Goal: Obtain resource: Obtain resource

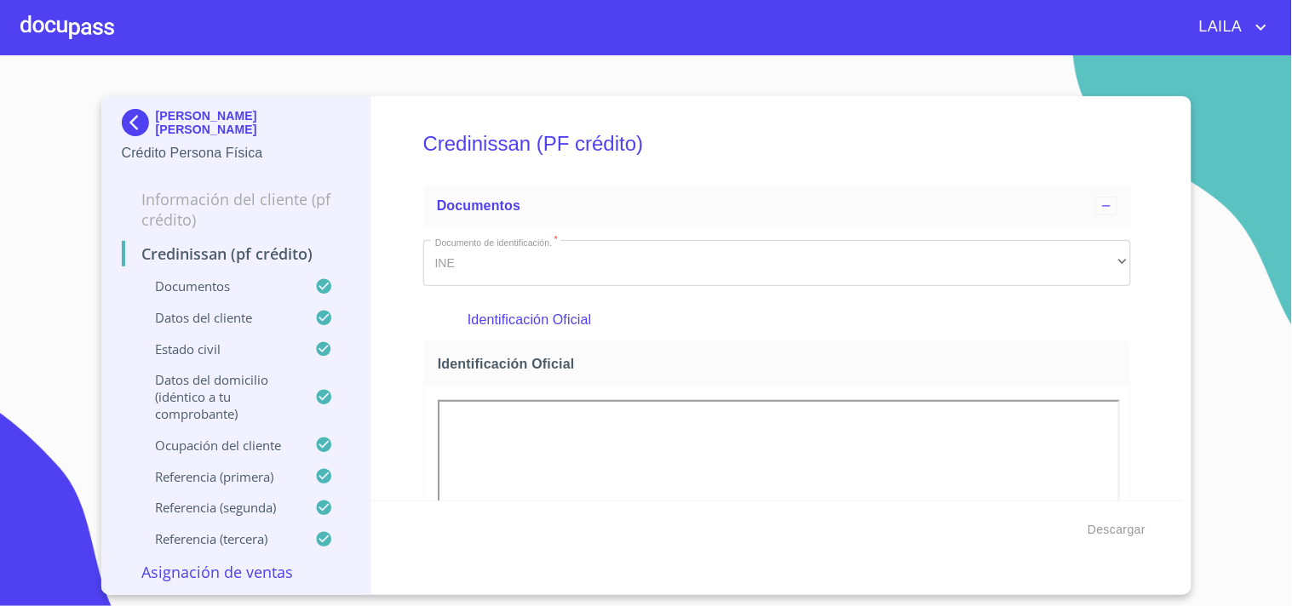
click at [126, 114] on img at bounding box center [139, 122] width 34 height 27
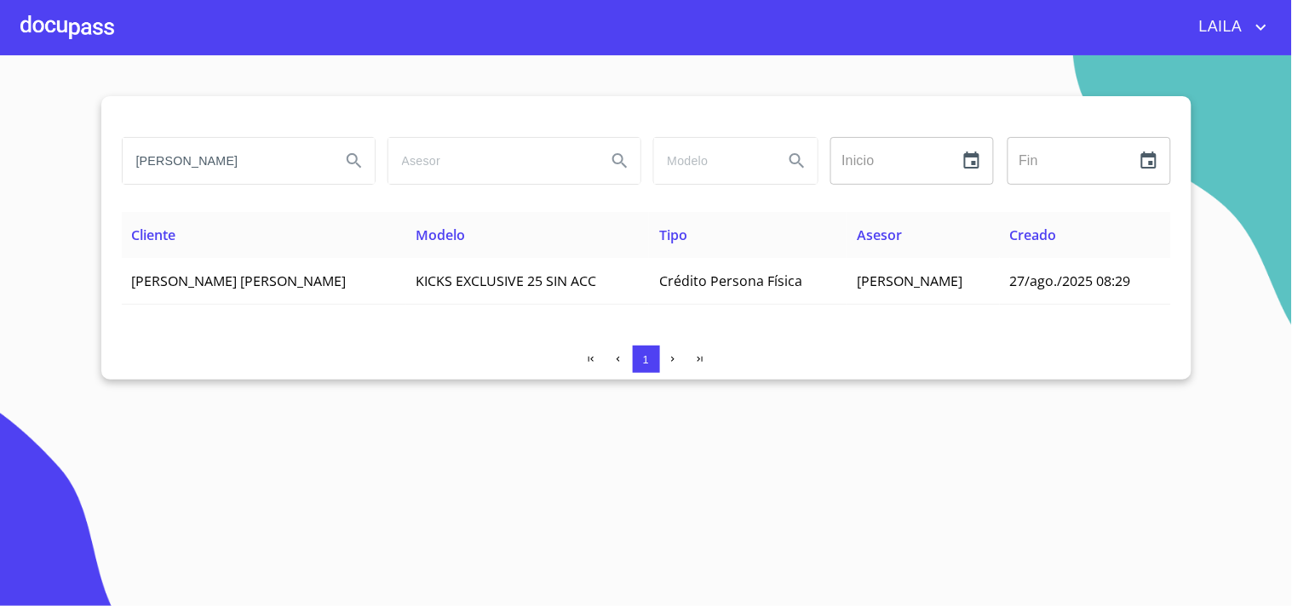
click at [261, 175] on input "[PERSON_NAME]" at bounding box center [225, 161] width 204 height 46
type input "[PERSON_NAME] [PERSON_NAME]"
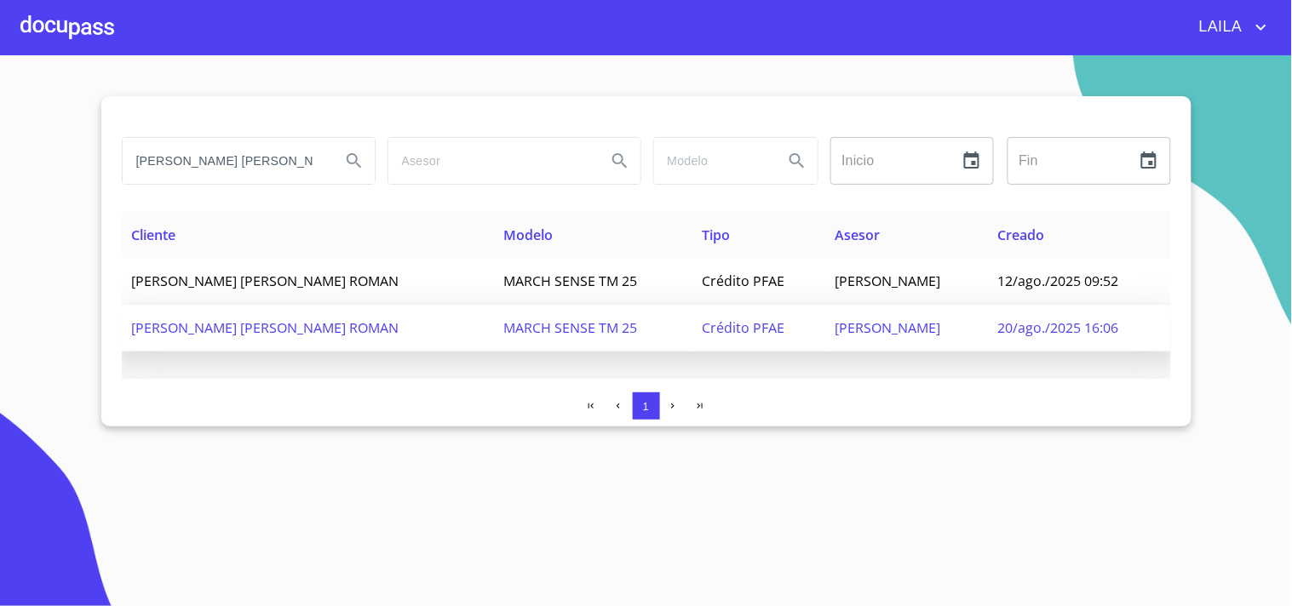
click at [262, 329] on span "[PERSON_NAME] [PERSON_NAME] ROMAN" at bounding box center [265, 327] width 267 height 19
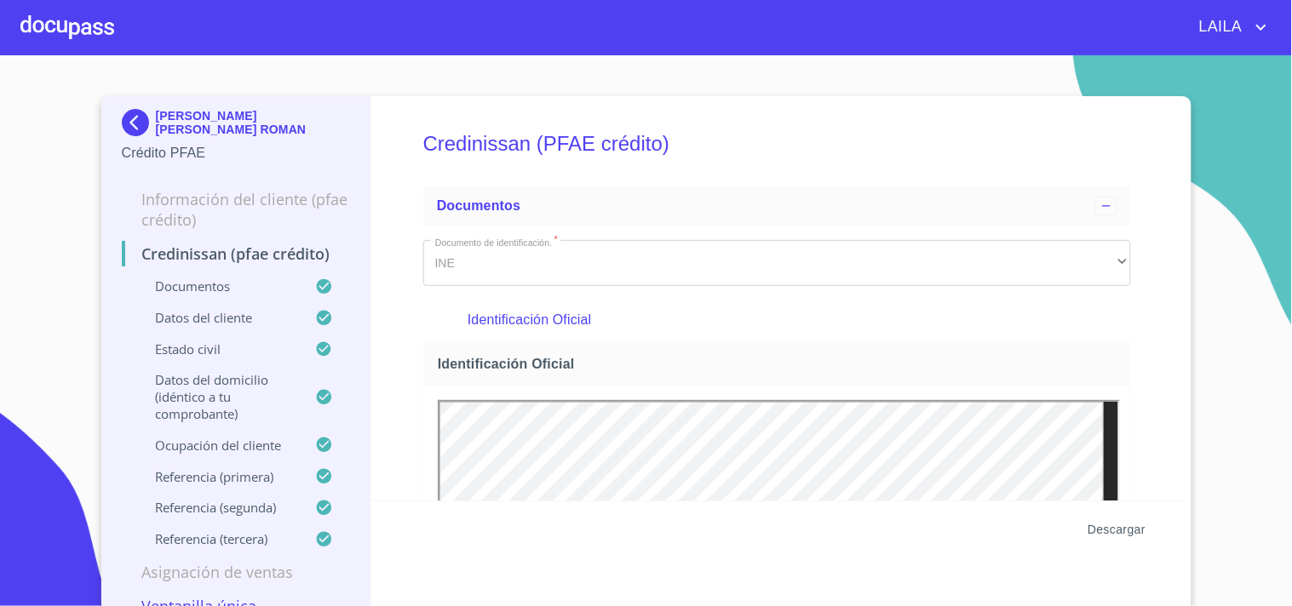
click at [1100, 537] on span "Descargar" at bounding box center [1116, 529] width 58 height 21
click at [128, 121] on img at bounding box center [139, 122] width 34 height 27
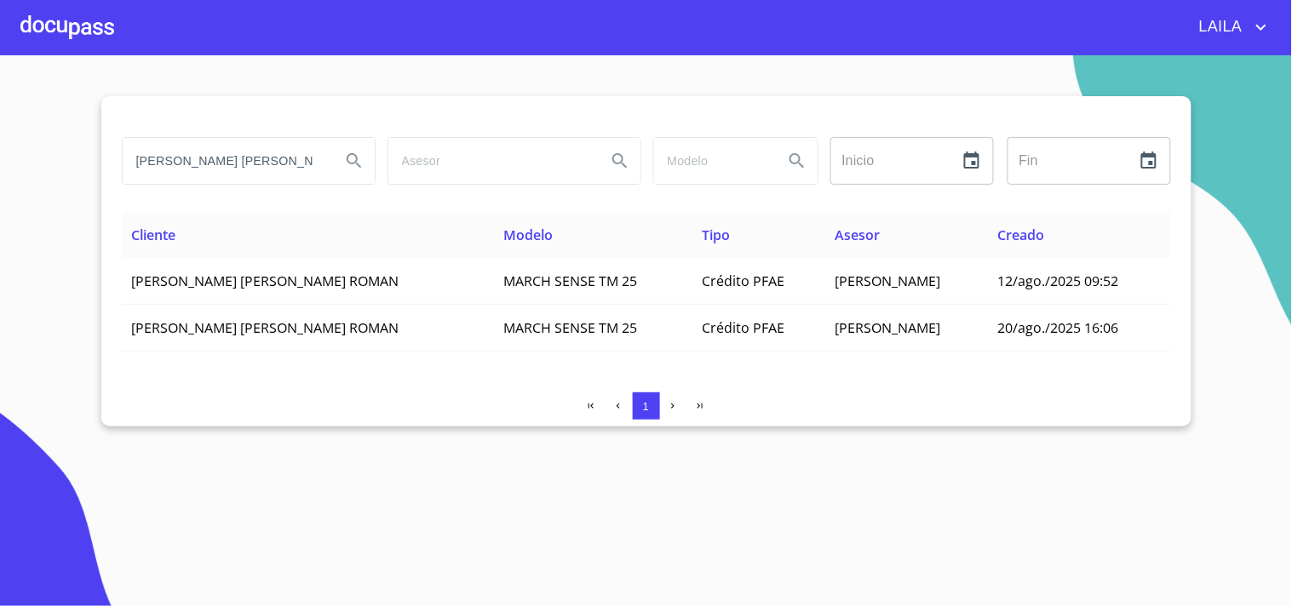
click at [186, 154] on input "[PERSON_NAME] [PERSON_NAME]" at bounding box center [225, 161] width 204 height 46
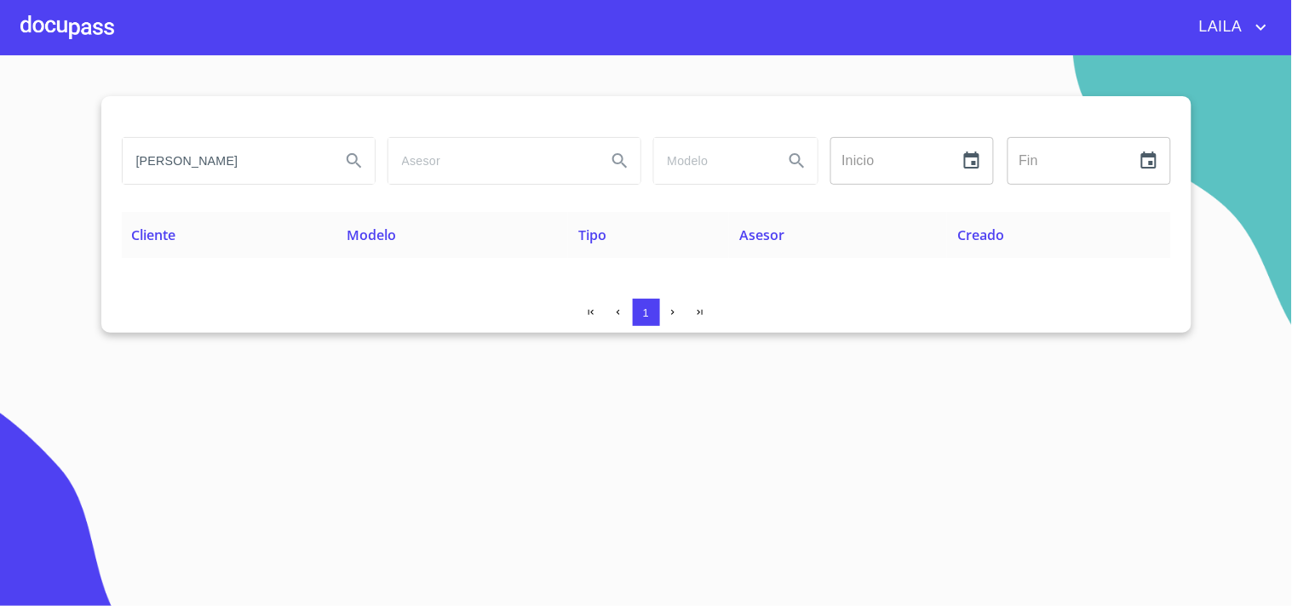
click at [324, 156] on input "[PERSON_NAME]" at bounding box center [225, 161] width 204 height 46
click at [324, 155] on input "[PERSON_NAME]" at bounding box center [225, 161] width 204 height 46
click at [251, 168] on input "[PERSON_NAME] [PERSON_NAME]" at bounding box center [225, 161] width 204 height 46
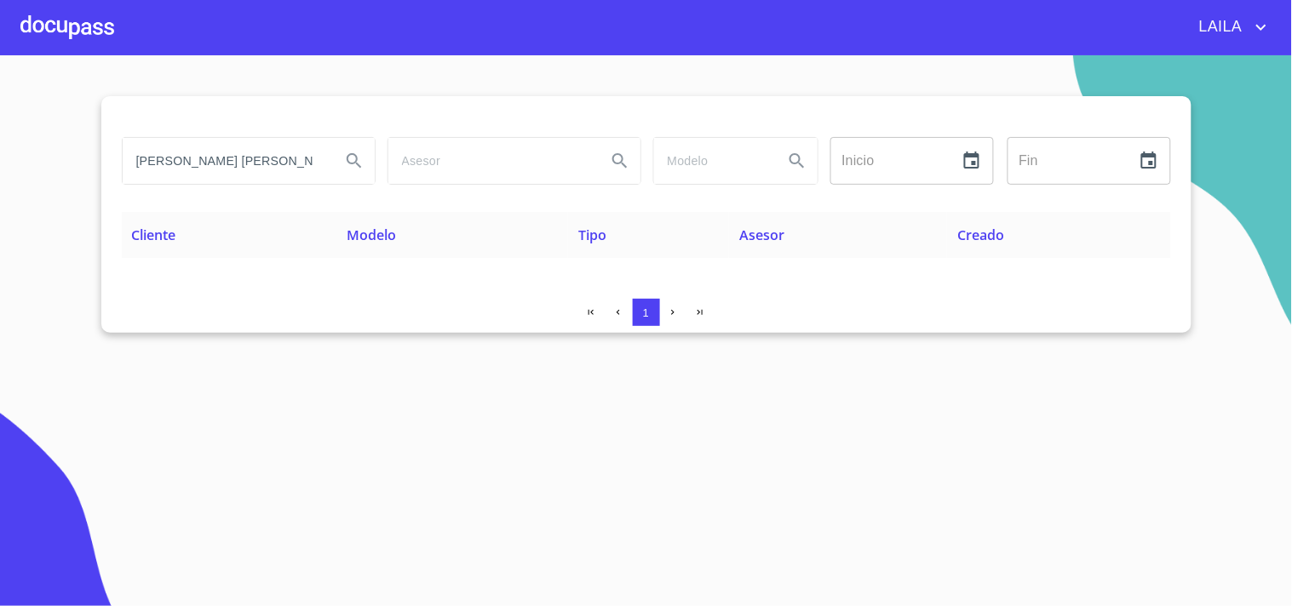
click at [251, 168] on input "[PERSON_NAME] [PERSON_NAME]" at bounding box center [225, 161] width 204 height 46
click at [232, 156] on input "[PERSON_NAME]" at bounding box center [225, 161] width 204 height 46
type input "[PERSON_NAME]"
